Goal: Find specific page/section: Find specific page/section

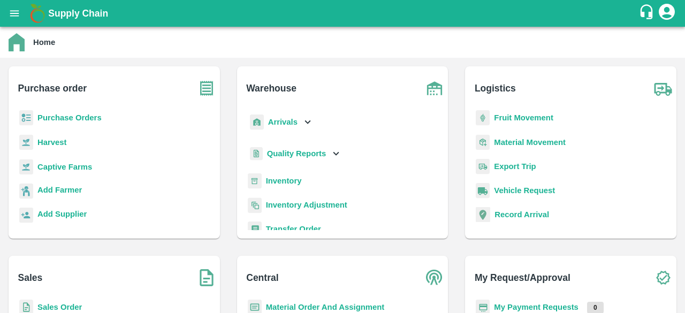
click at [66, 166] on b "Captive Farms" at bounding box center [64, 167] width 55 height 9
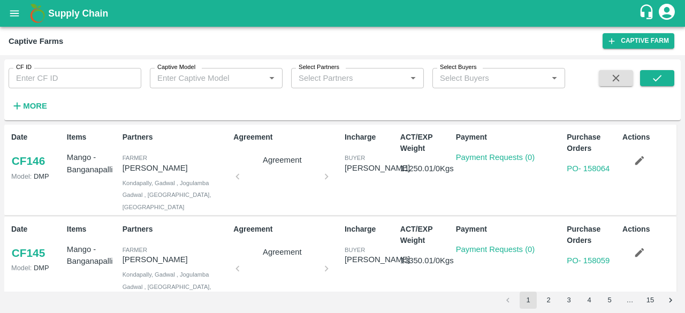
click at [225, 254] on p "[PERSON_NAME]" at bounding box center [176, 260] width 107 height 12
click at [564, 302] on button "3" at bounding box center [568, 300] width 17 height 17
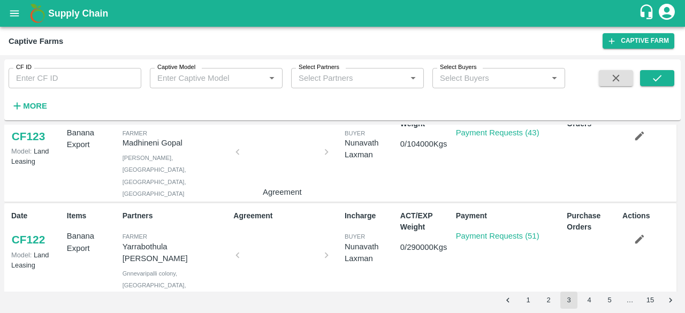
scroll to position [336, 0]
click at [518, 129] on link "Payment Requests (43)" at bounding box center [497, 132] width 83 height 9
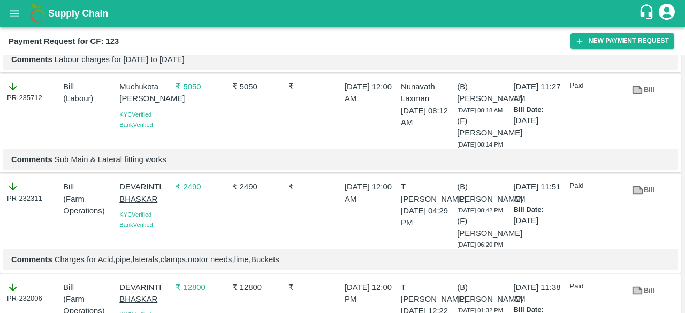
scroll to position [4144, 0]
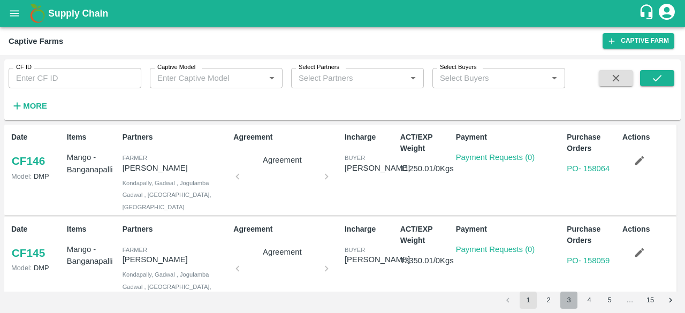
click at [568, 298] on button "3" at bounding box center [568, 300] width 17 height 17
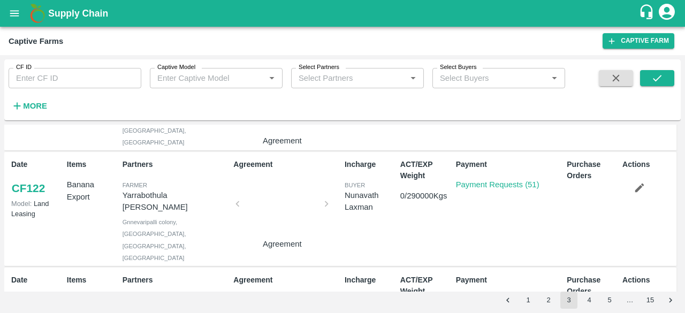
scroll to position [392, 0]
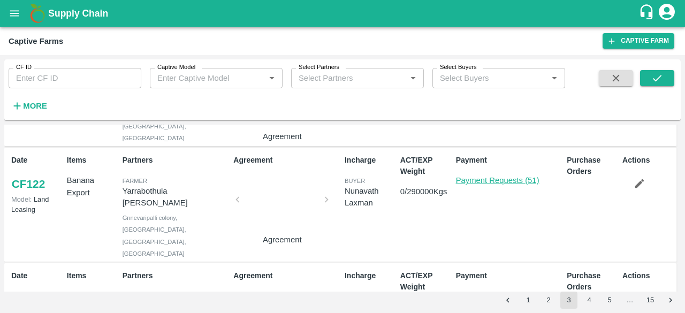
click at [515, 176] on link "Payment Requests (51)" at bounding box center [497, 180] width 83 height 9
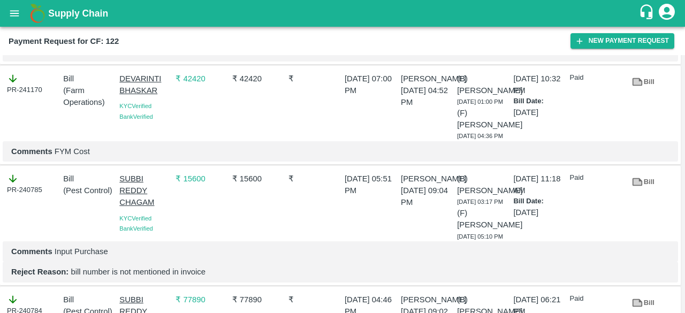
scroll to position [2803, 0]
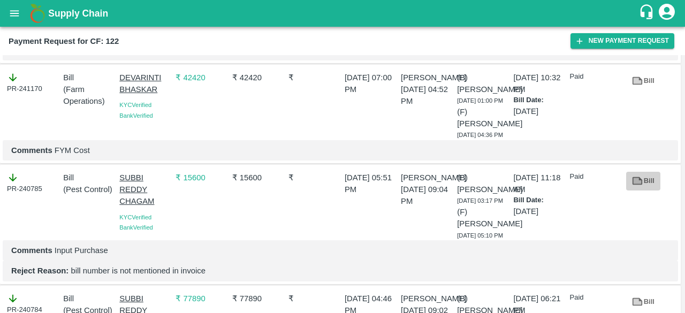
click at [635, 178] on icon at bounding box center [638, 181] width 8 height 6
